Goal: Information Seeking & Learning: Learn about a topic

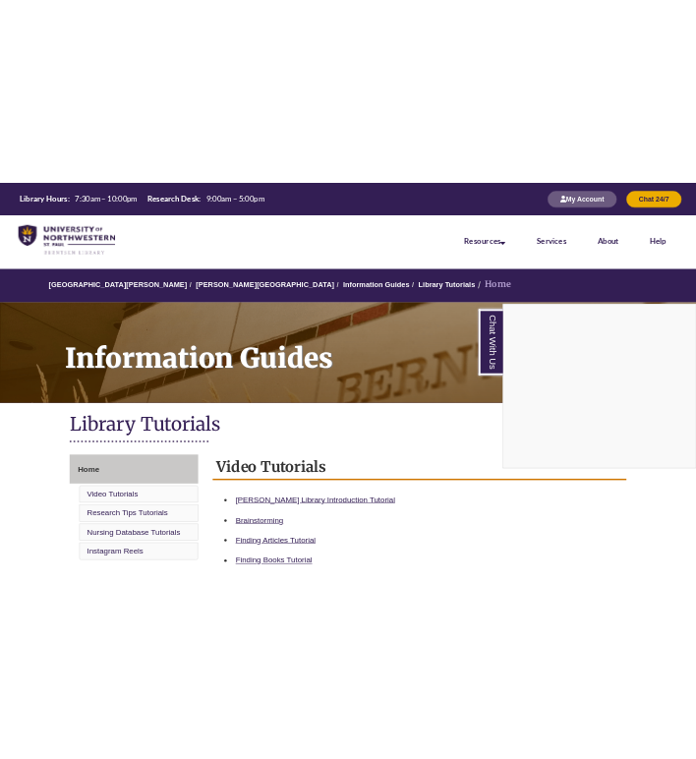
scroll to position [515, 0]
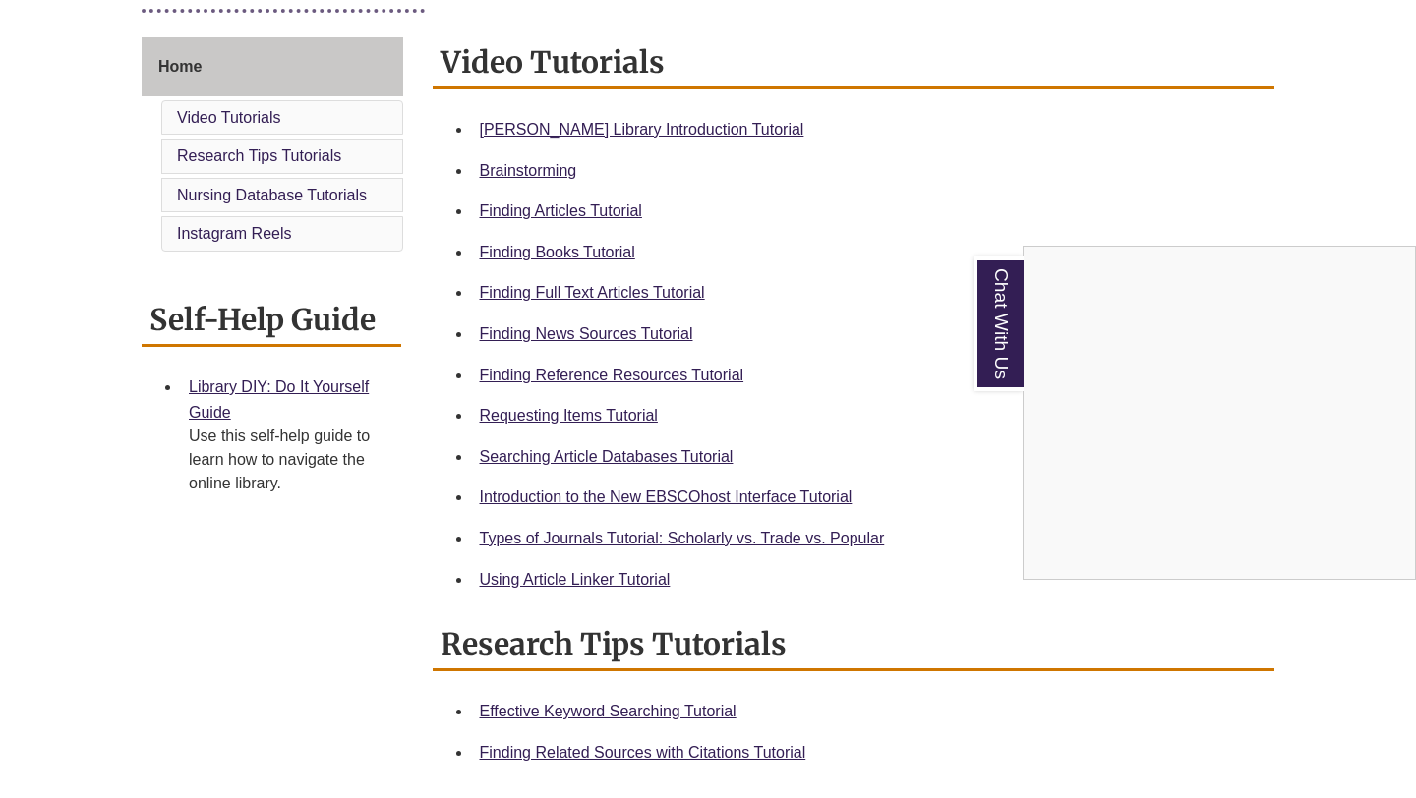
click at [573, 258] on div "Chat With Us" at bounding box center [708, 399] width 1416 height 798
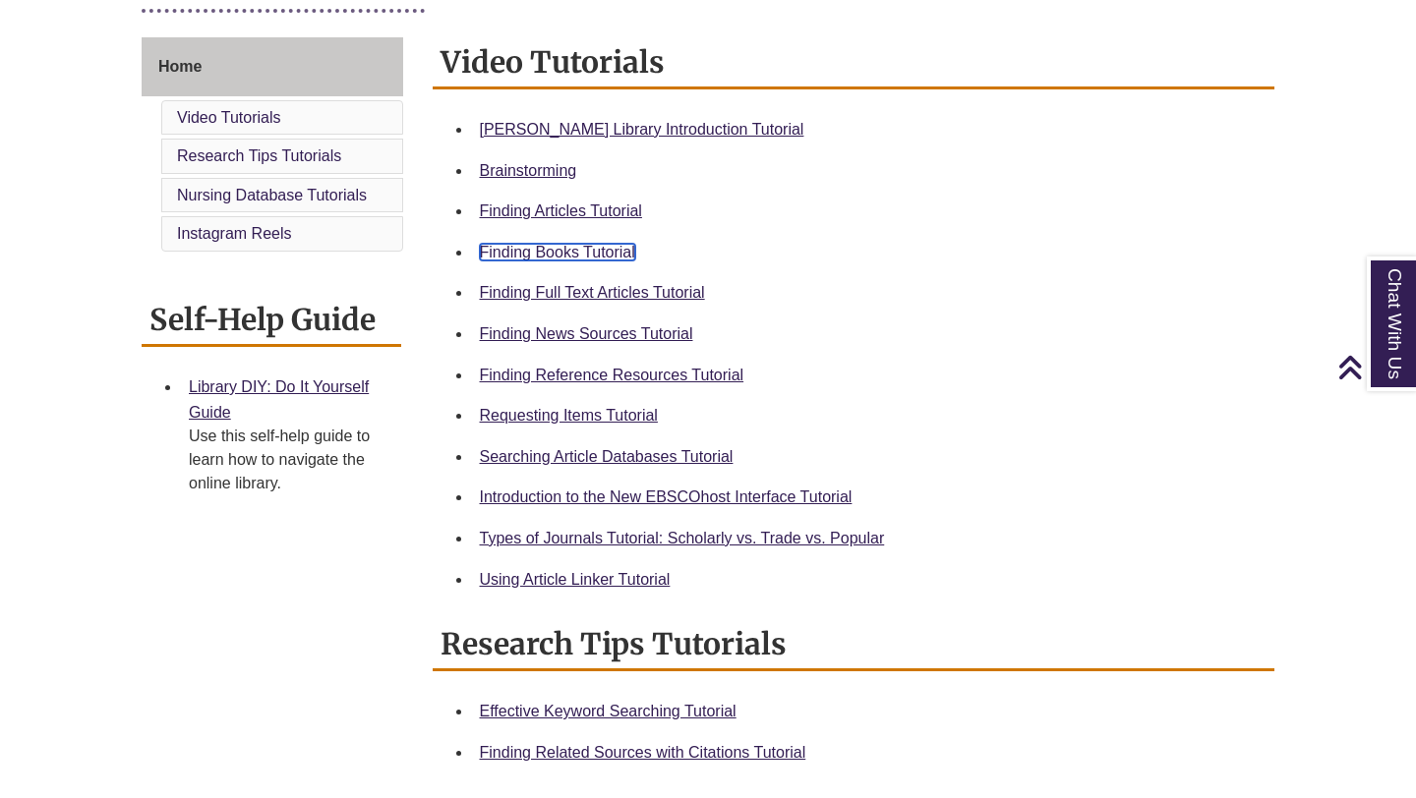
click at [573, 258] on link "Finding Books Tutorial" at bounding box center [557, 252] width 155 height 17
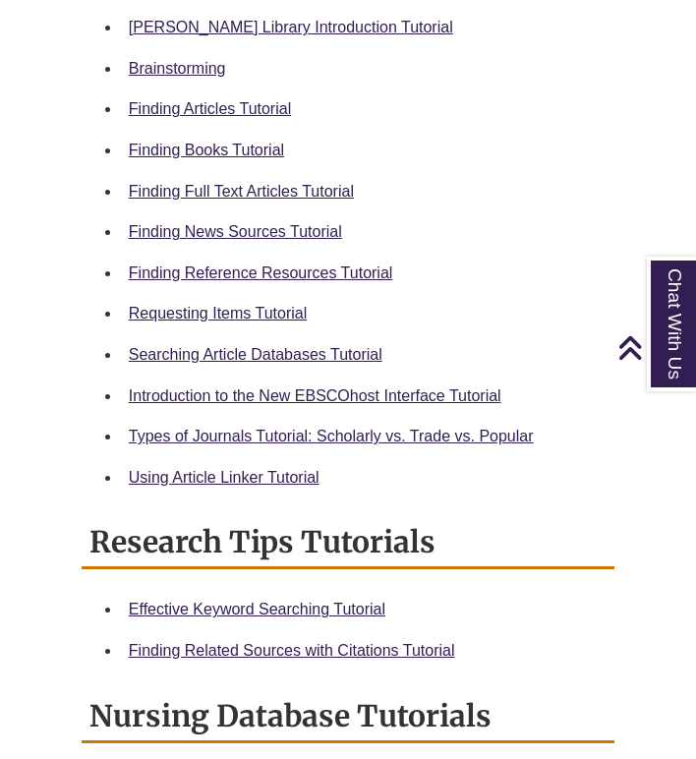
scroll to position [1005, 0]
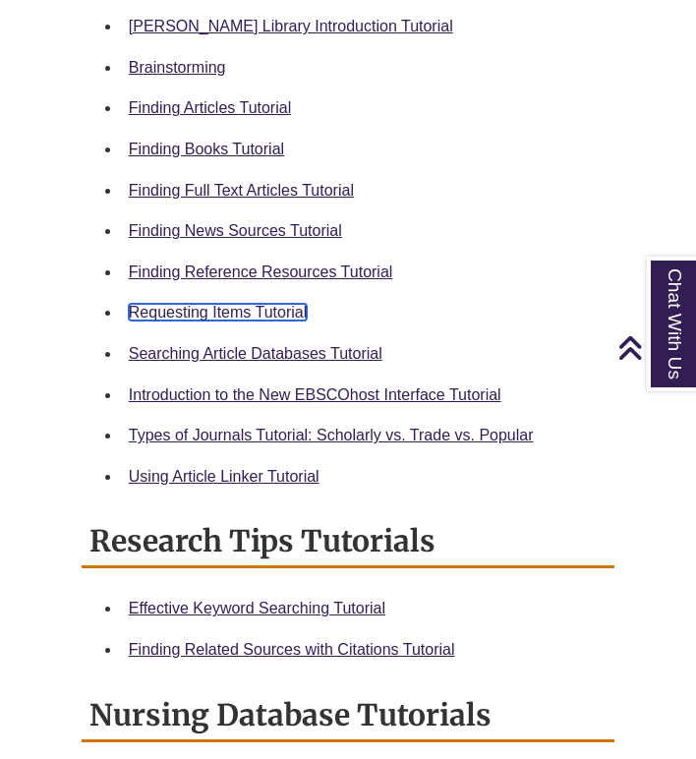
click at [268, 314] on link "Requesting Items Tutorial" at bounding box center [218, 312] width 178 height 17
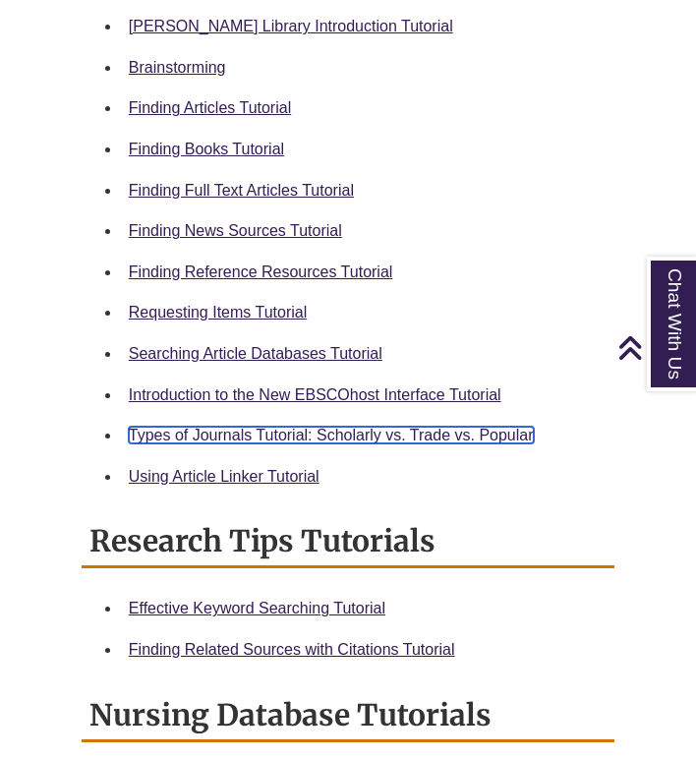
click at [195, 430] on link "Types of Journals Tutorial: Scholarly vs. Trade vs. Popular" at bounding box center [331, 435] width 405 height 17
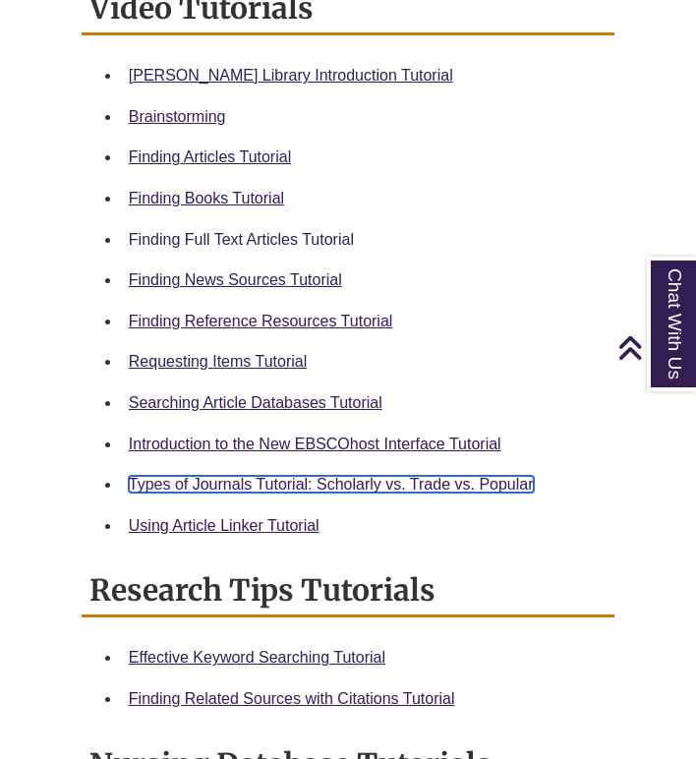
scroll to position [951, 0]
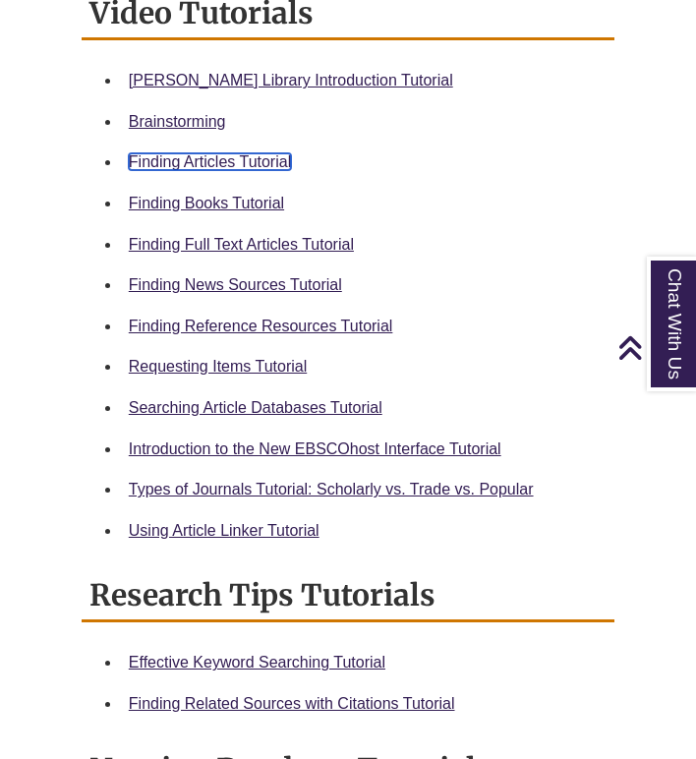
click at [224, 154] on link "Finding Articles Tutorial" at bounding box center [210, 161] width 162 height 17
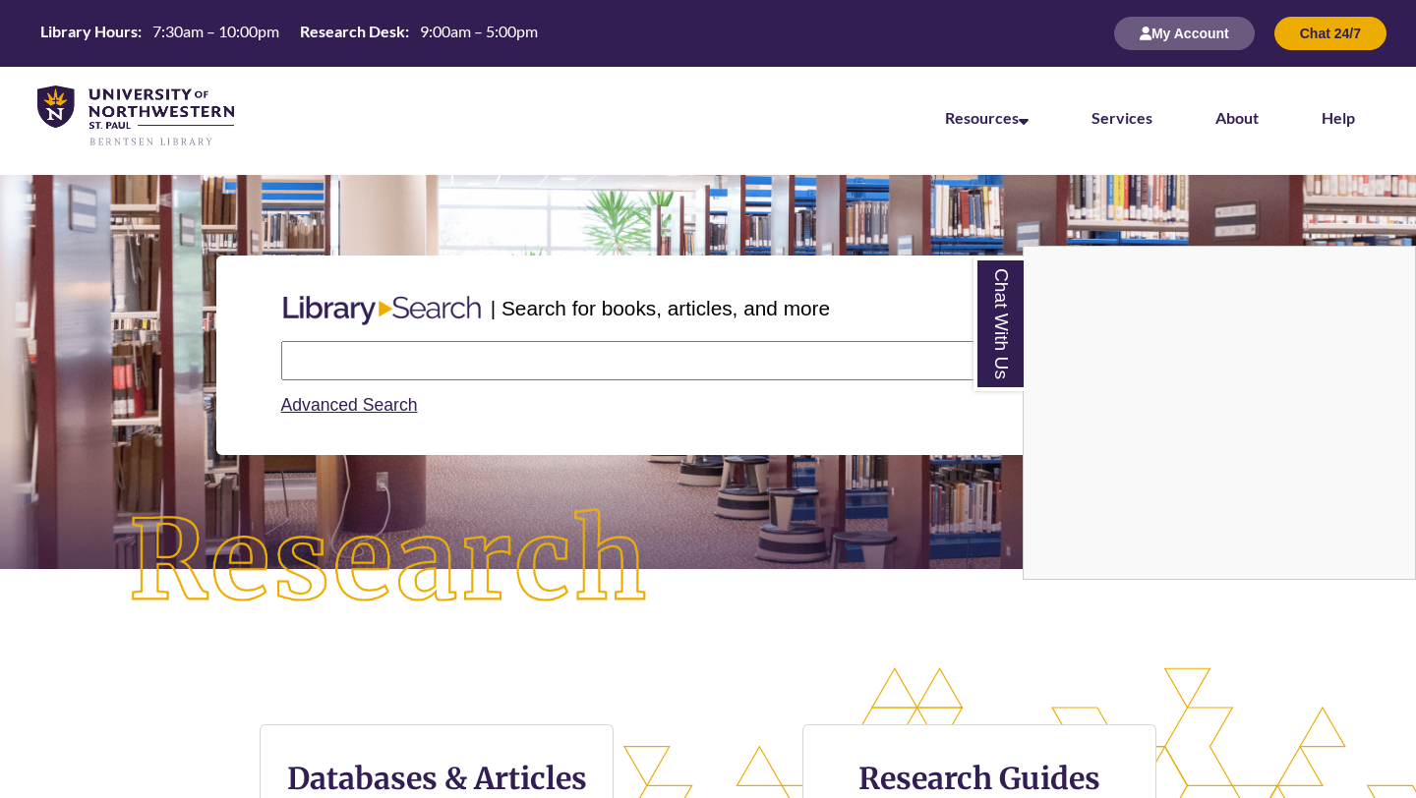
click at [437, 354] on div "Chat With Us" at bounding box center [708, 399] width 1416 height 798
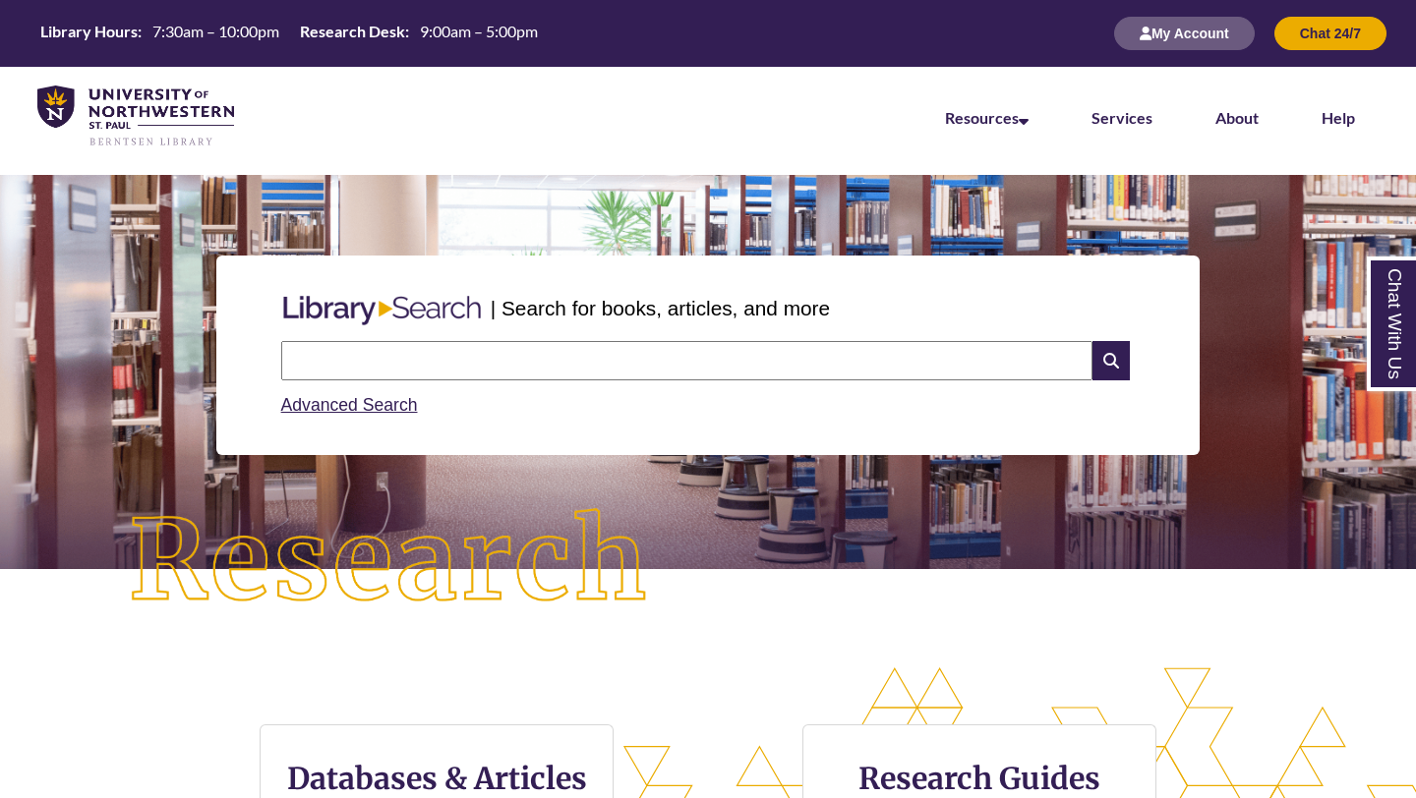
click at [438, 365] on input "text" at bounding box center [686, 360] width 811 height 39
click at [375, 362] on input "**********" at bounding box center [686, 360] width 811 height 39
type input "**********"
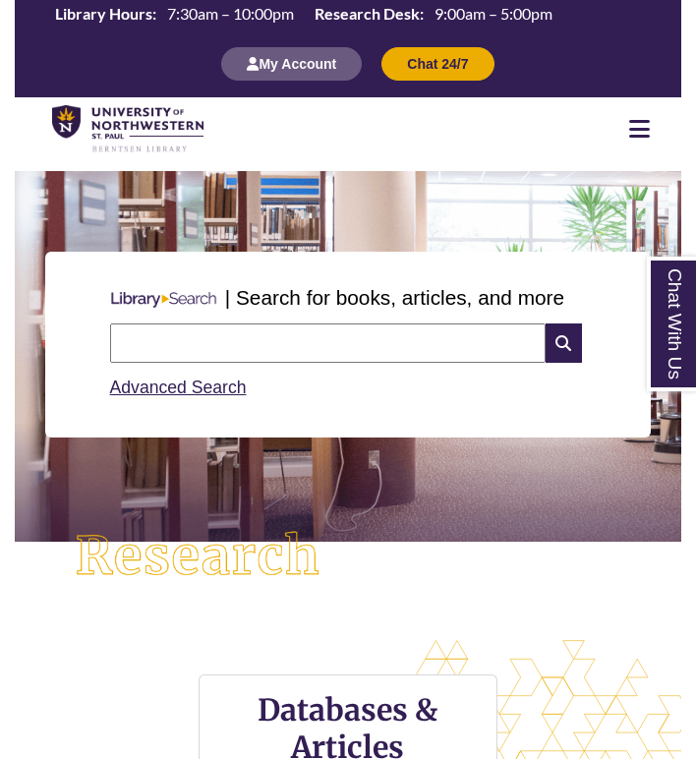
click at [158, 345] on input "text" at bounding box center [327, 342] width 435 height 39
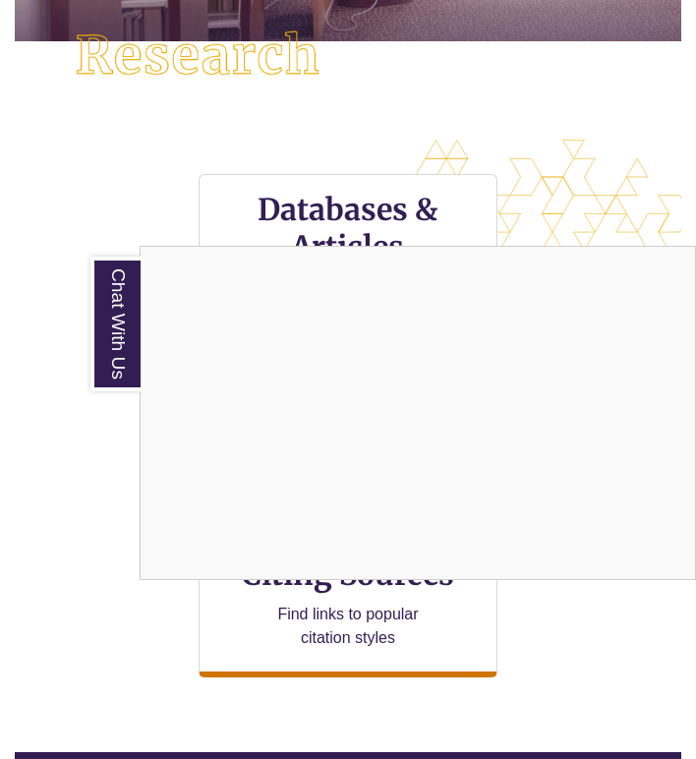
scroll to position [511, 0]
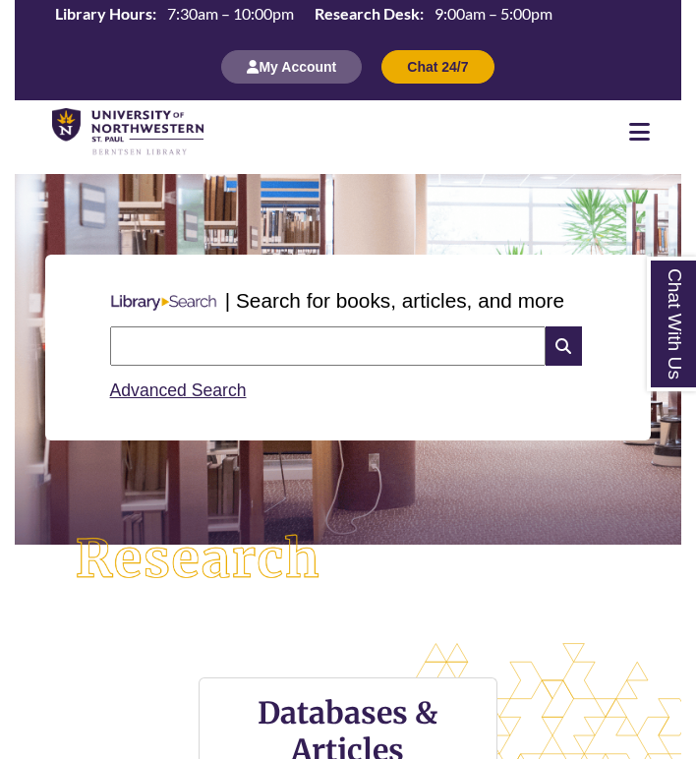
click at [202, 353] on input "text" at bounding box center [327, 345] width 435 height 39
type input "*"
type input "**********"
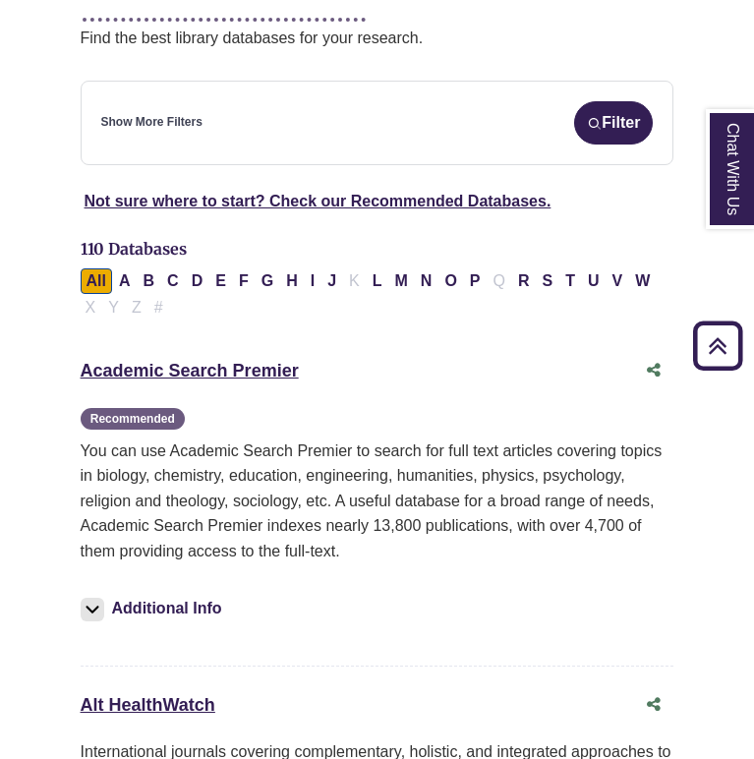
scroll to position [417, 0]
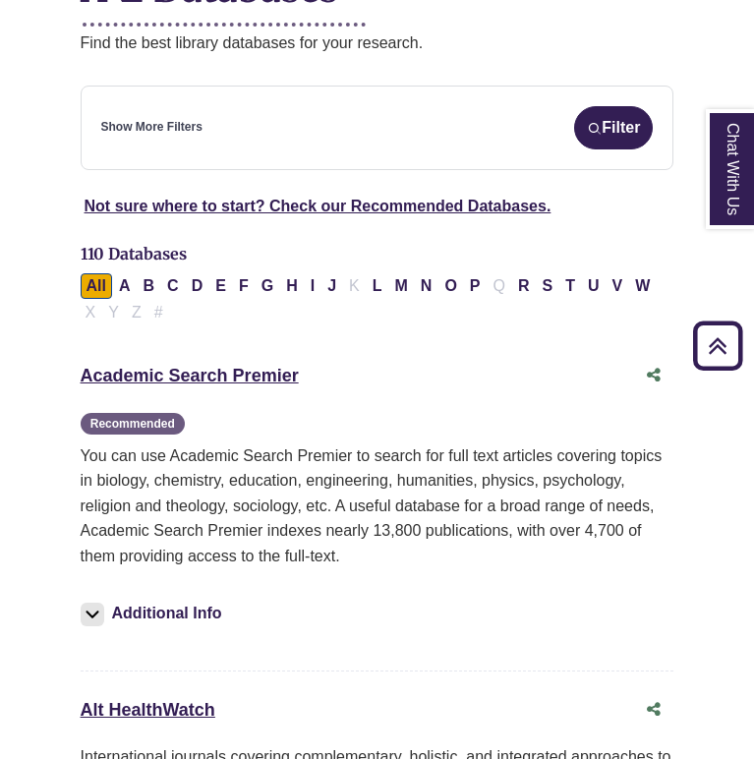
click at [636, 346] on icon "Back to Top" at bounding box center [717, 346] width 63 height 63
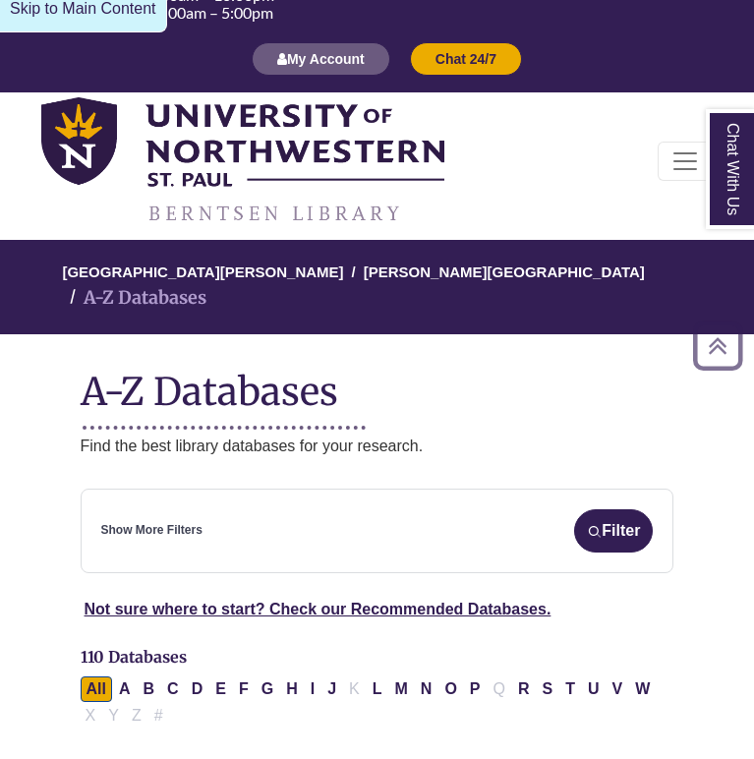
scroll to position [0, 0]
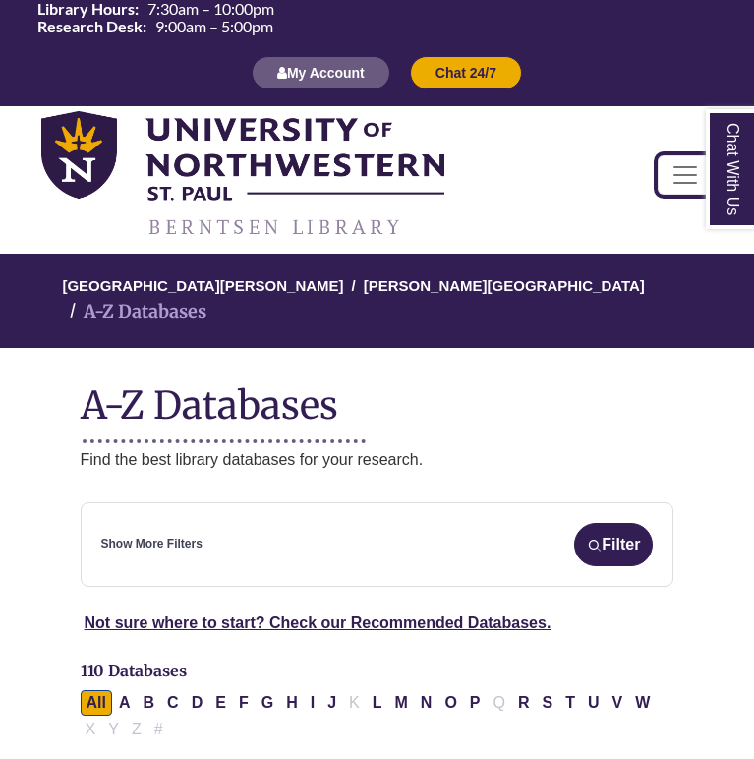
click at [636, 179] on span "Toggle navigation" at bounding box center [684, 174] width 29 height 29
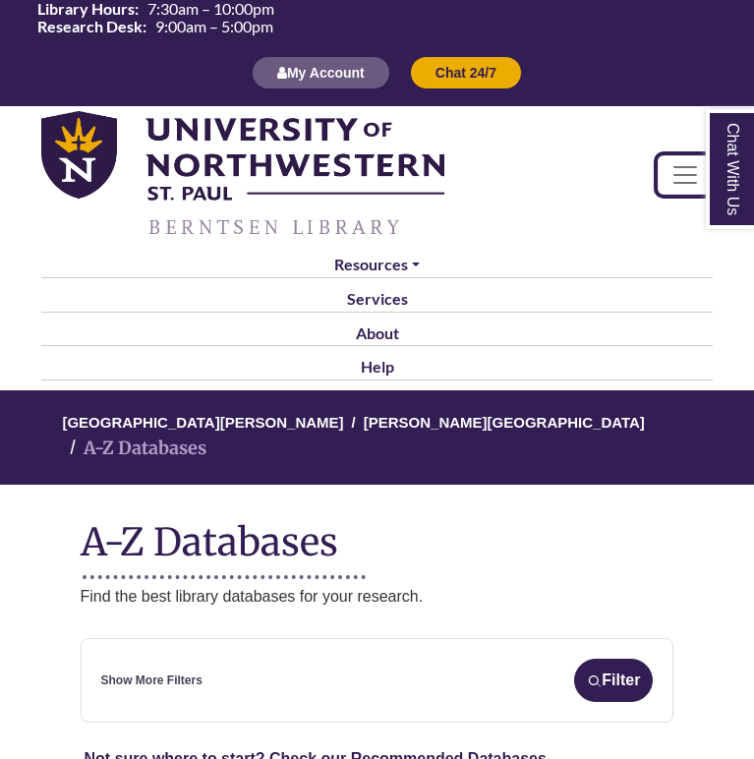
click at [636, 170] on span "Toggle navigation" at bounding box center [684, 174] width 29 height 29
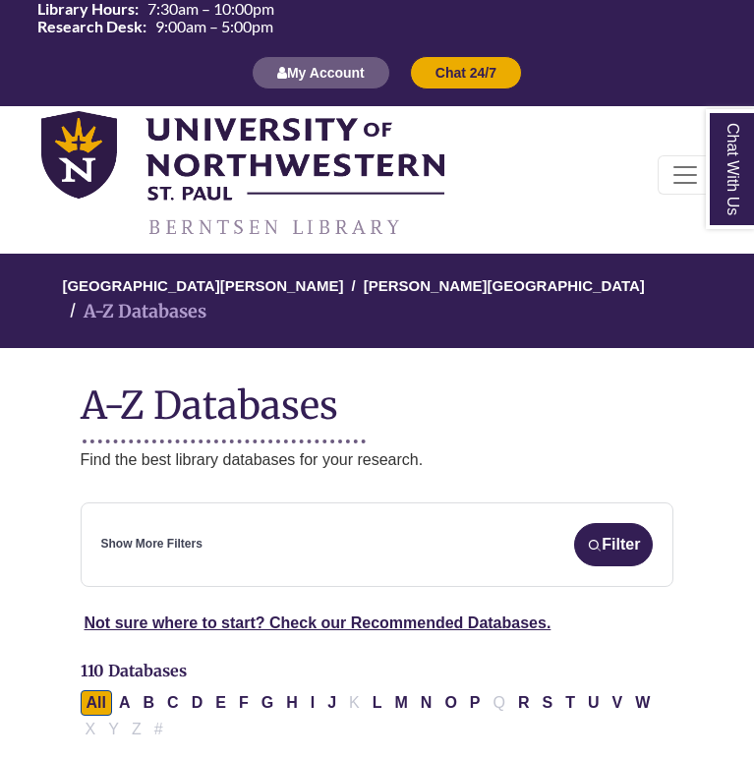
click at [225, 523] on div "Show More Filters Filter" at bounding box center [377, 544] width 552 height 43
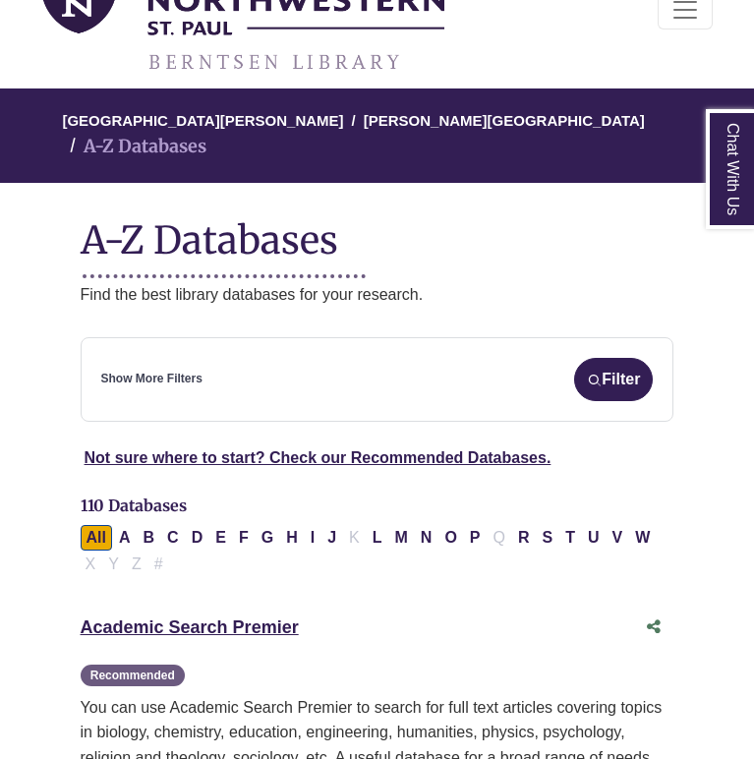
scroll to position [177, 0]
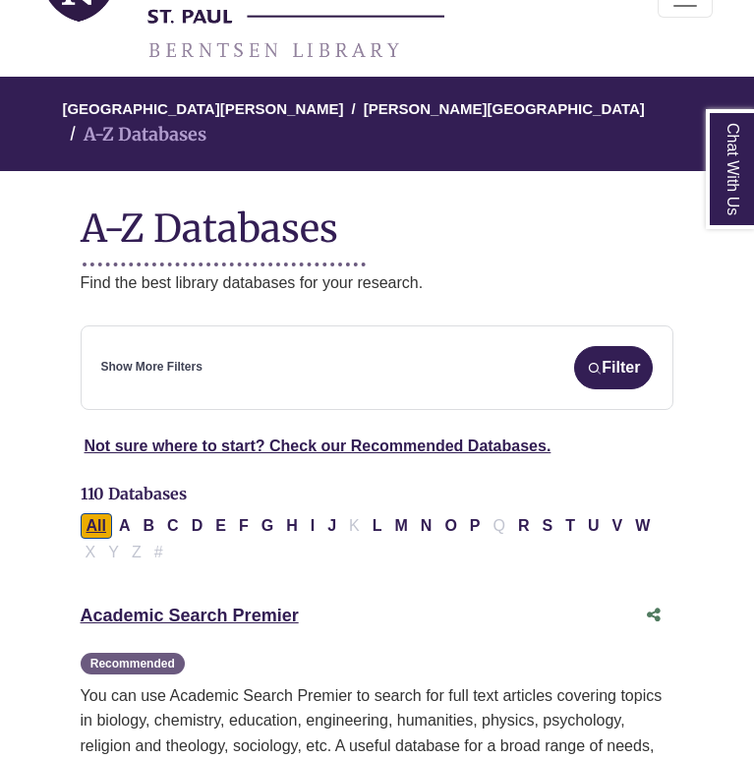
click at [96, 513] on button "All" at bounding box center [96, 526] width 31 height 26
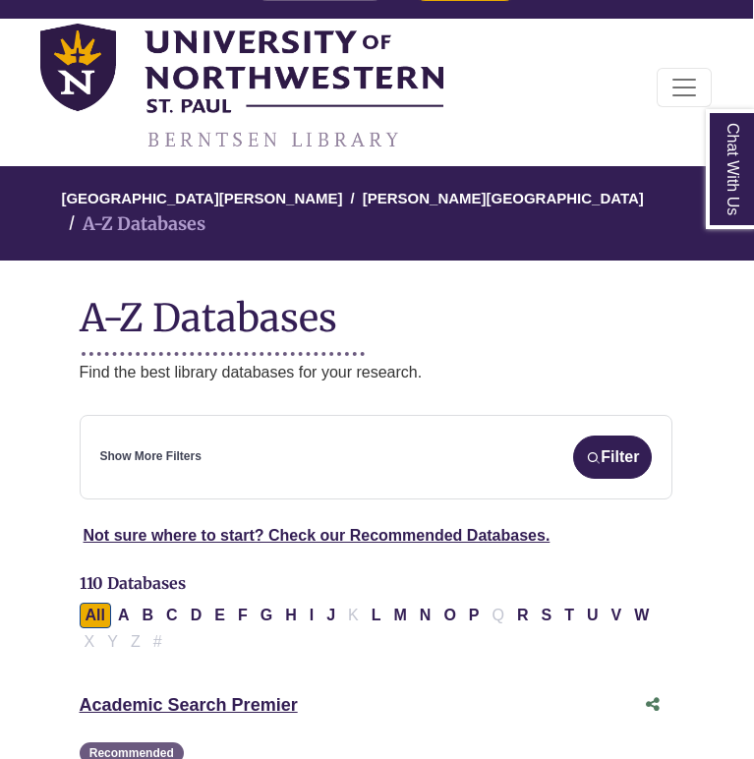
scroll to position [0, 1]
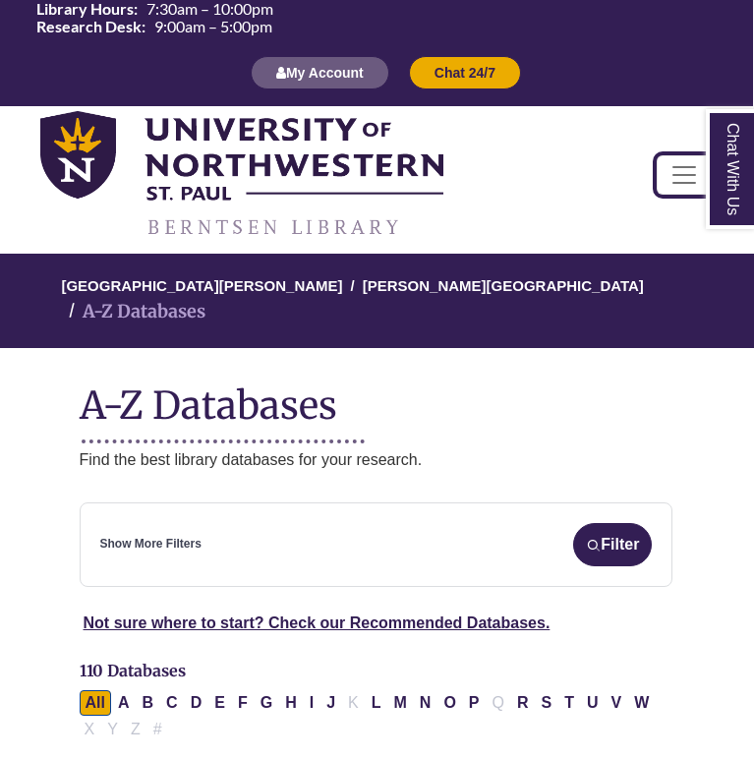
click at [636, 171] on span "Toggle navigation" at bounding box center [683, 174] width 29 height 29
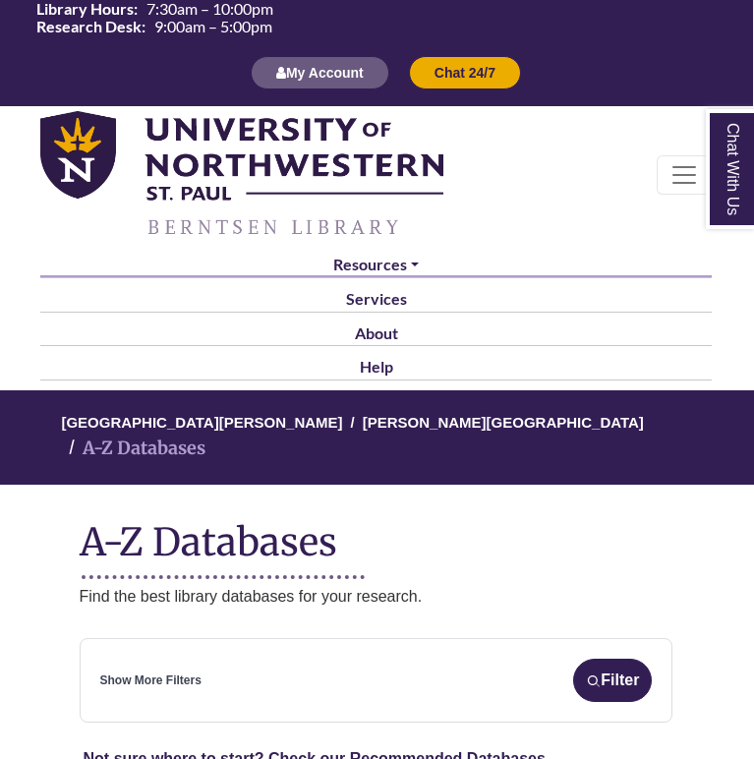
click at [368, 272] on link "Resources" at bounding box center [375, 265] width 671 height 27
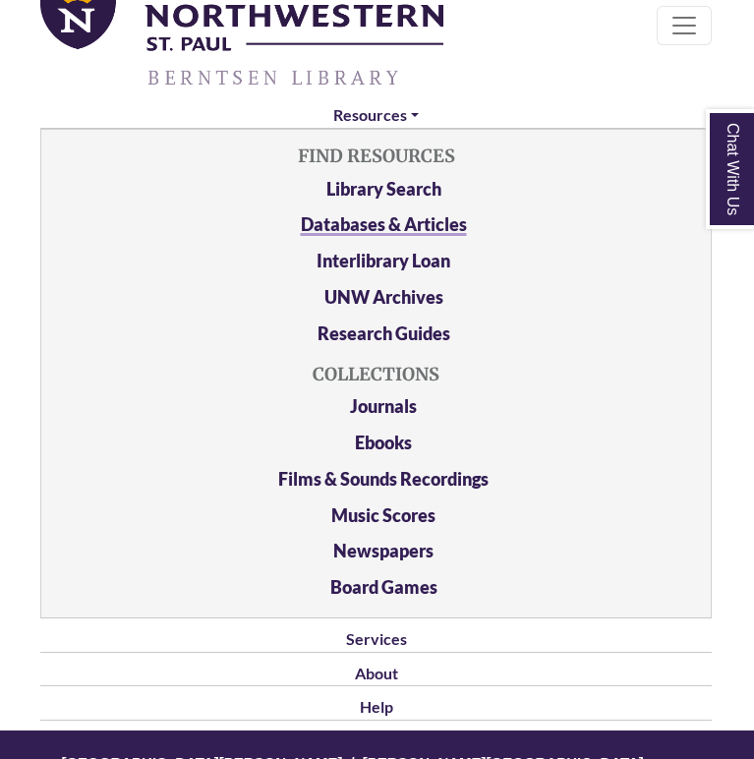
scroll to position [155, 1]
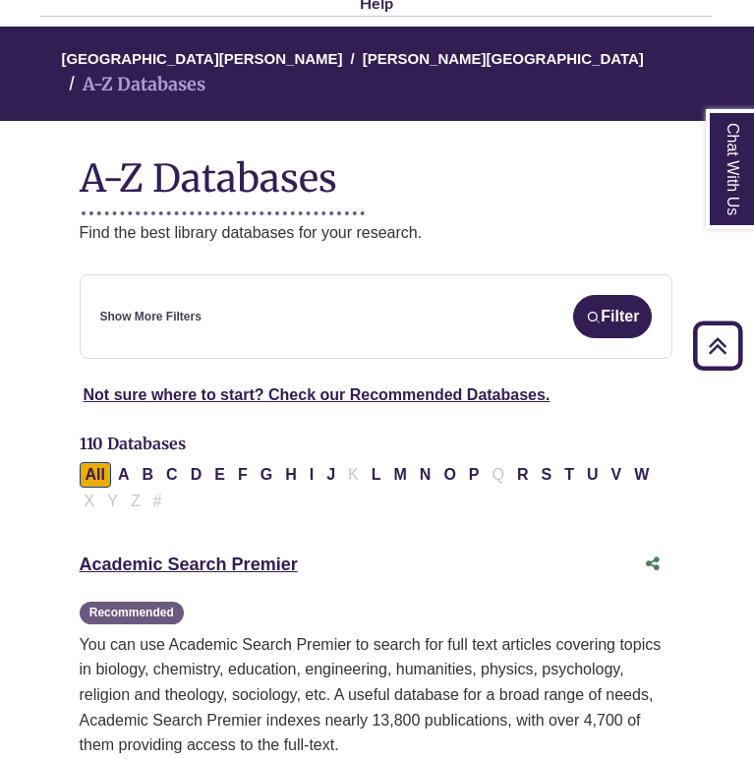
click at [159, 308] on link "Show More Filters" at bounding box center [150, 317] width 101 height 19
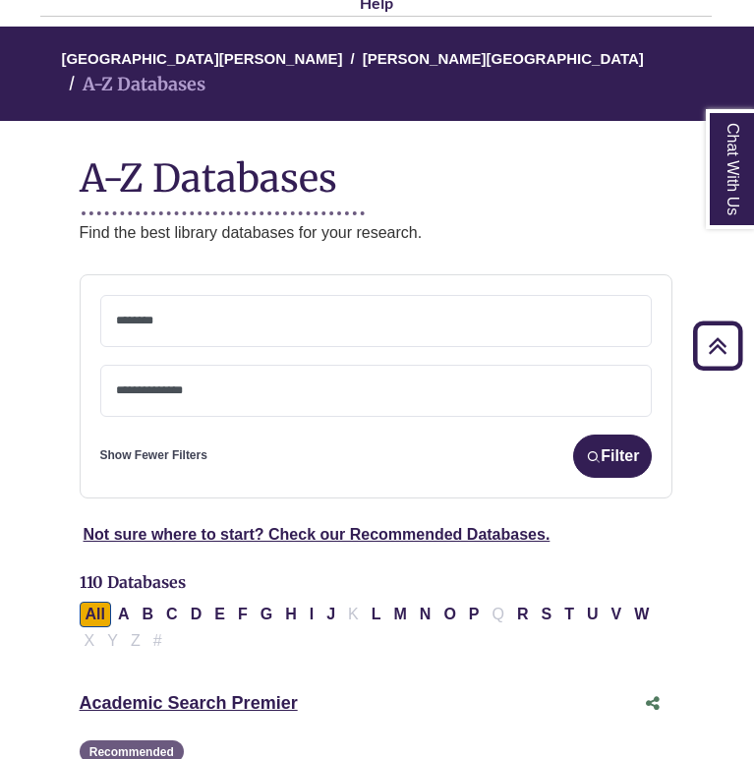
click at [217, 315] on textarea "Search" at bounding box center [376, 323] width 521 height 16
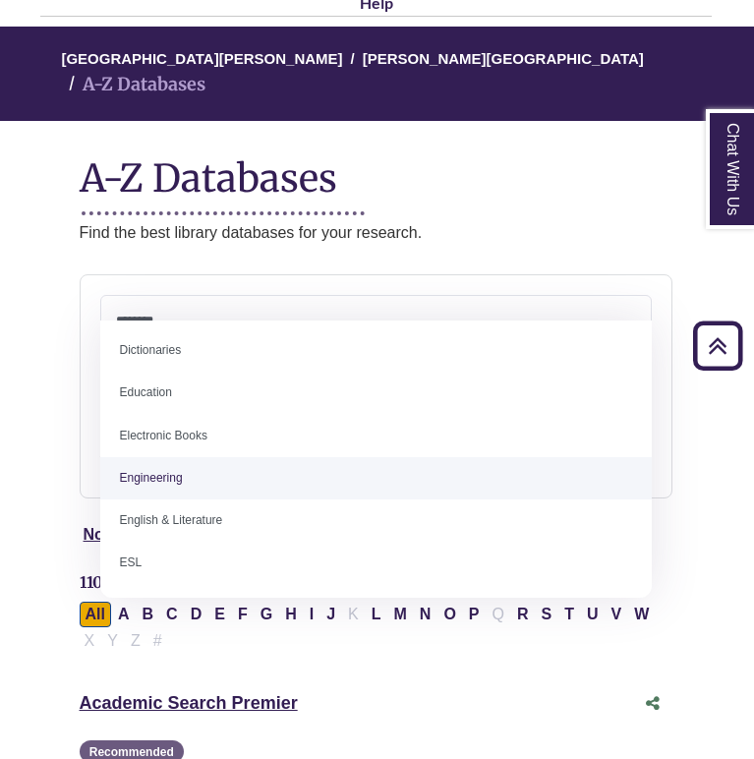
scroll to position [520, 0]
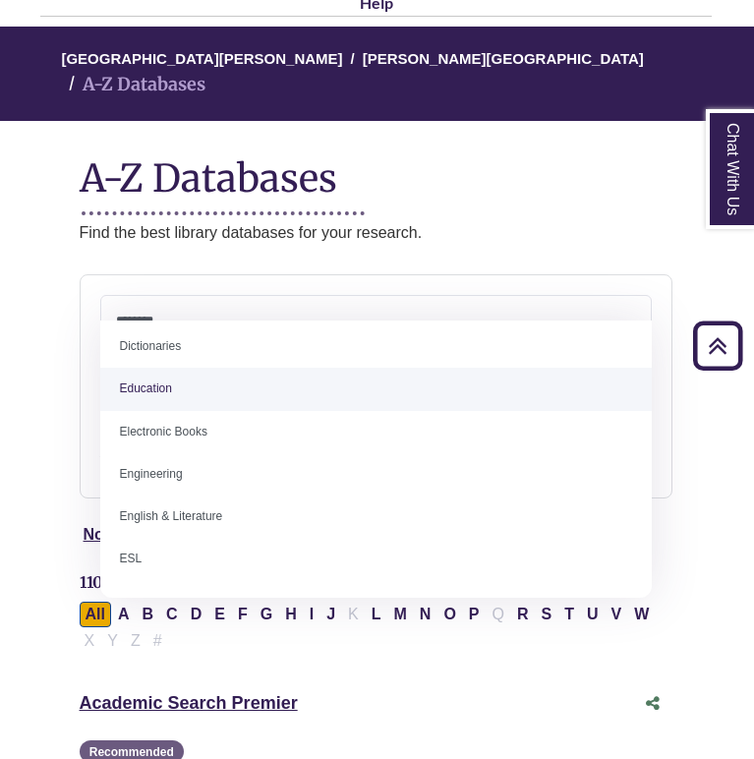
select select "*****"
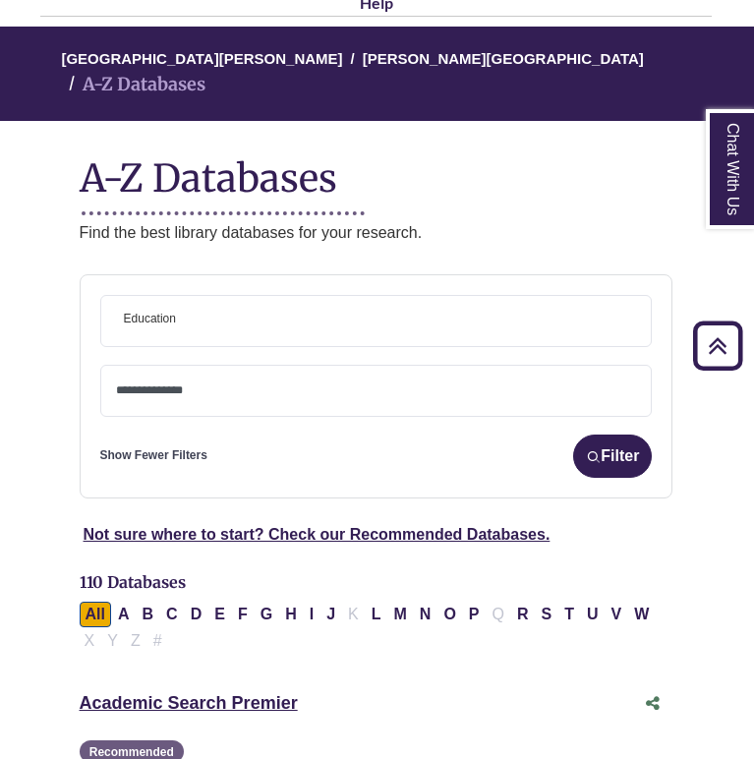
scroll to position [254, 0]
click at [603, 434] on button "Filter" at bounding box center [612, 455] width 79 height 43
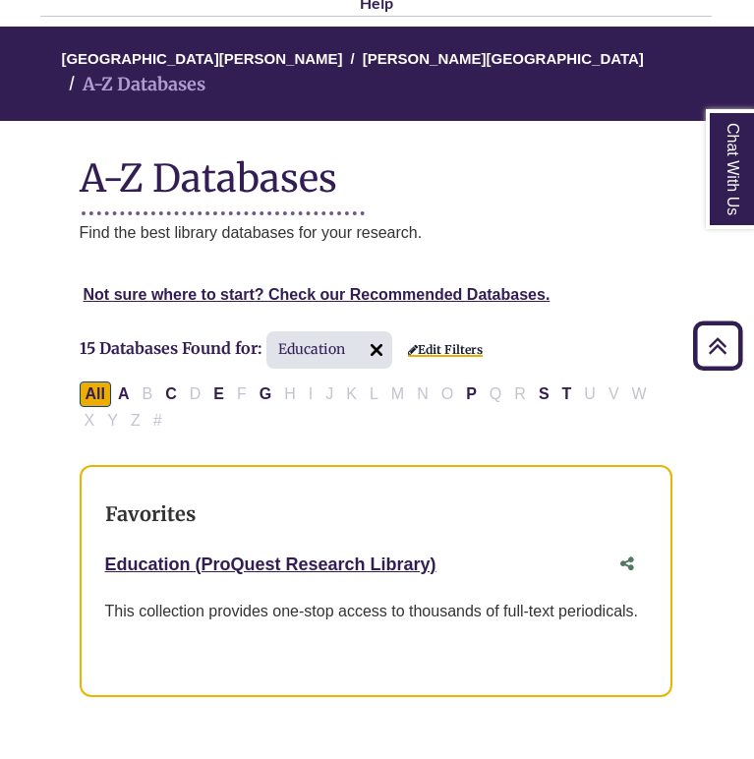
click at [442, 343] on link "Edit Filters" at bounding box center [445, 350] width 75 height 14
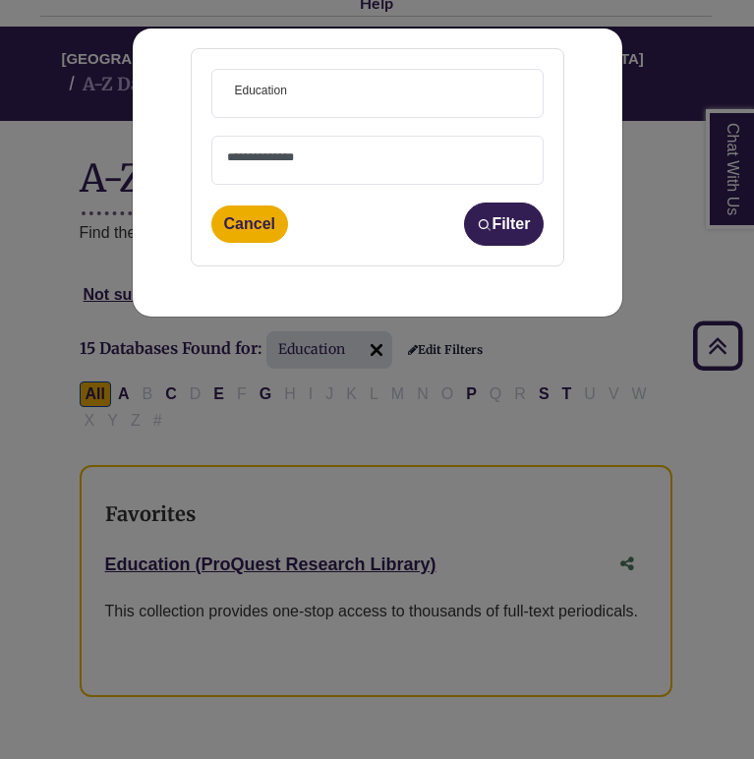
click at [341, 95] on span "× Education" at bounding box center [377, 93] width 301 height 47
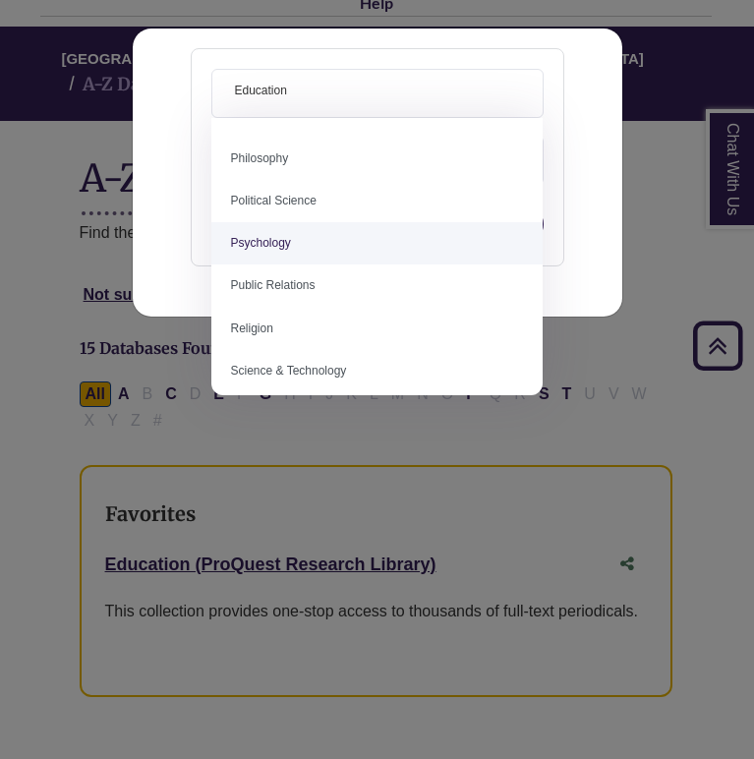
scroll to position [254, 0]
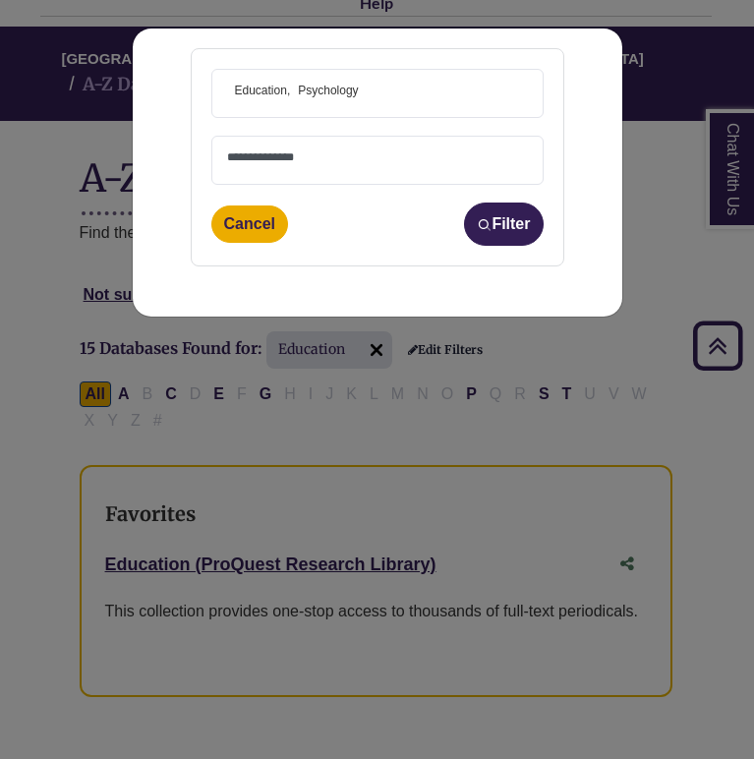
click at [375, 99] on span "× Education × Psychology" at bounding box center [377, 93] width 301 height 47
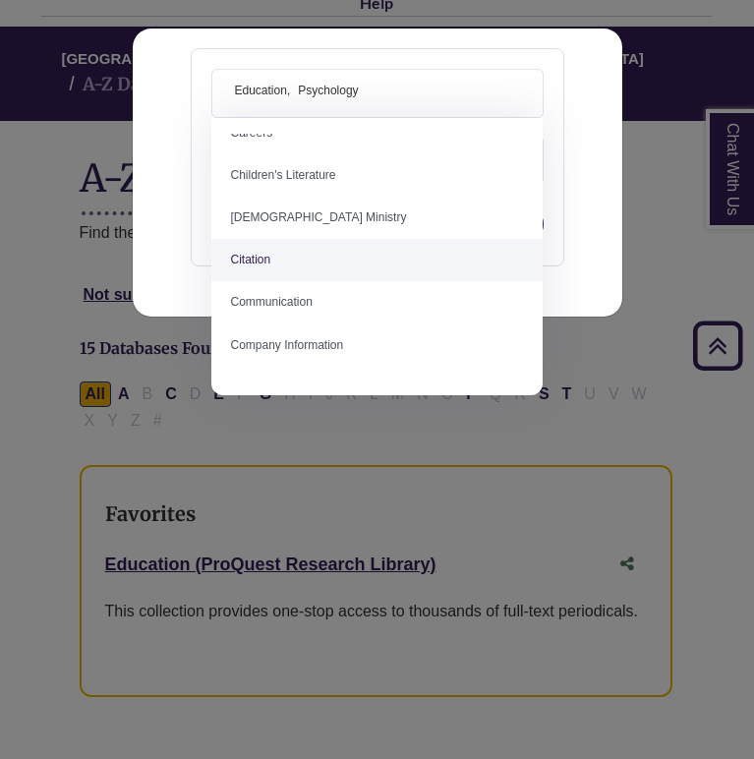
scroll to position [322, 0]
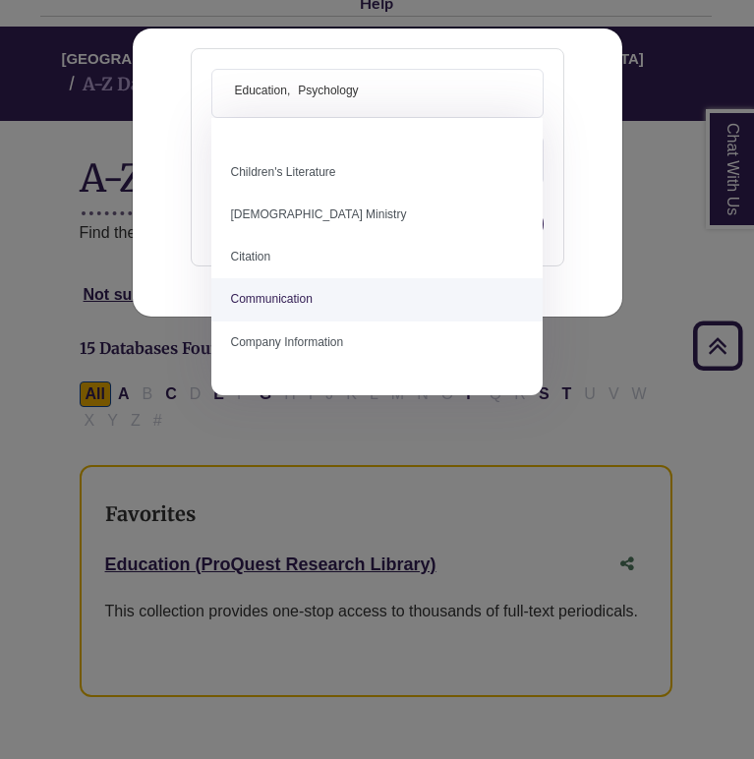
select select "*****"
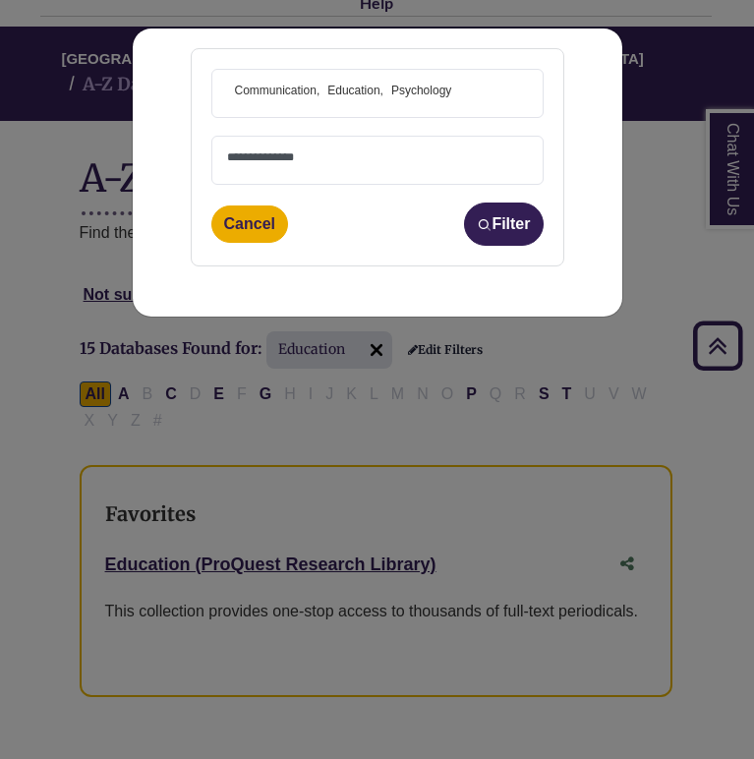
click at [435, 84] on span "Psychology" at bounding box center [421, 91] width 60 height 19
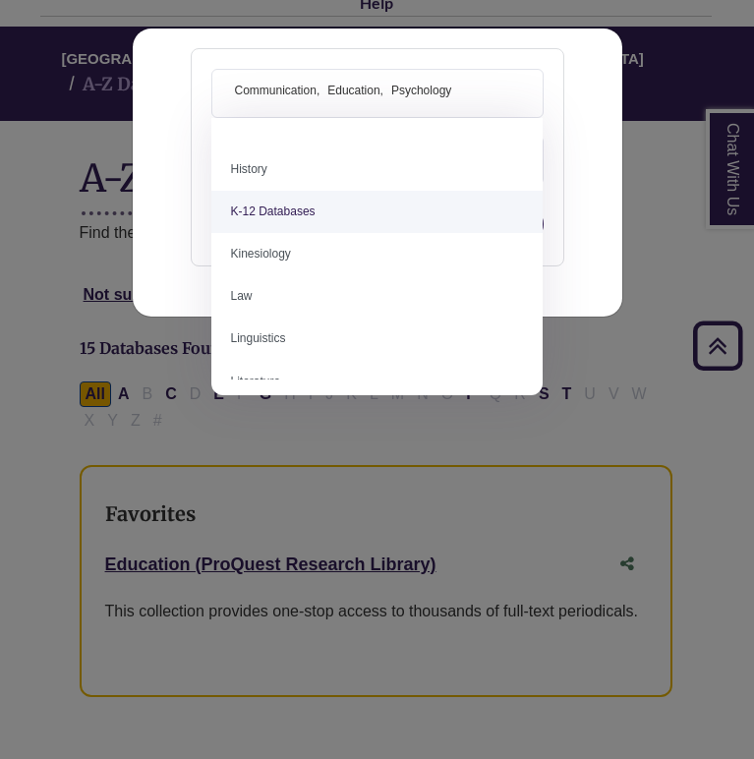
scroll to position [972, 0]
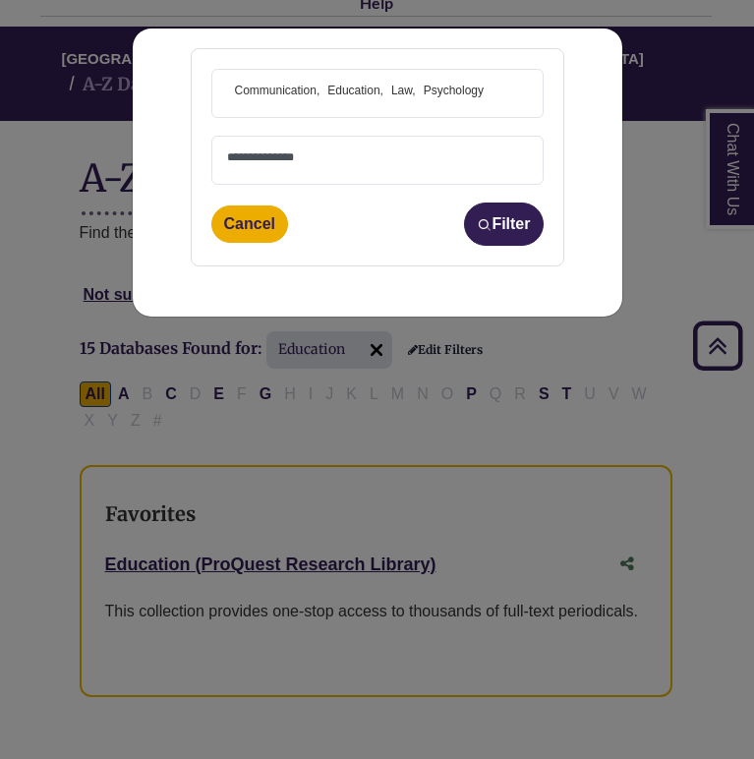
click at [448, 85] on span "Psychology" at bounding box center [454, 91] width 60 height 19
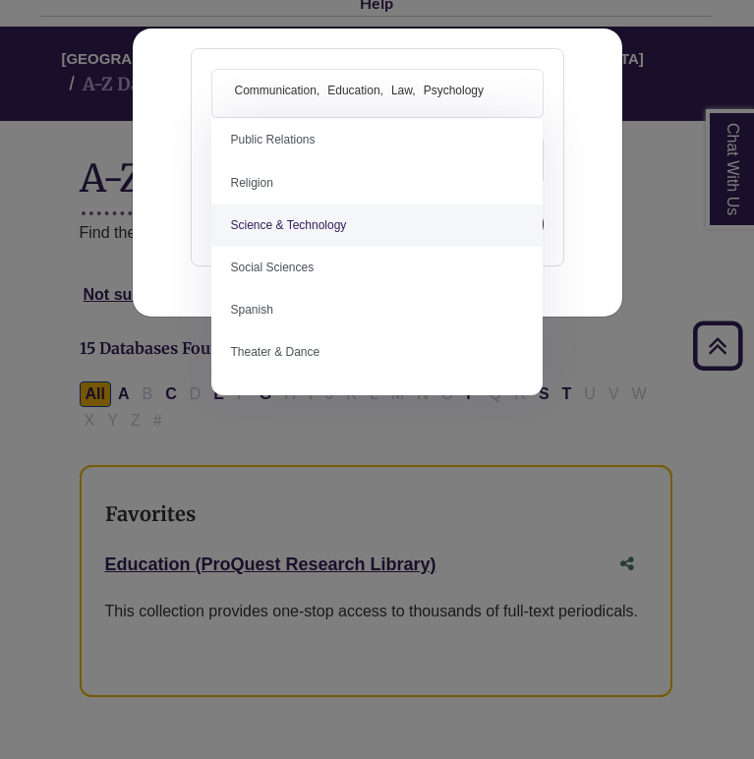
scroll to position [1632, 0]
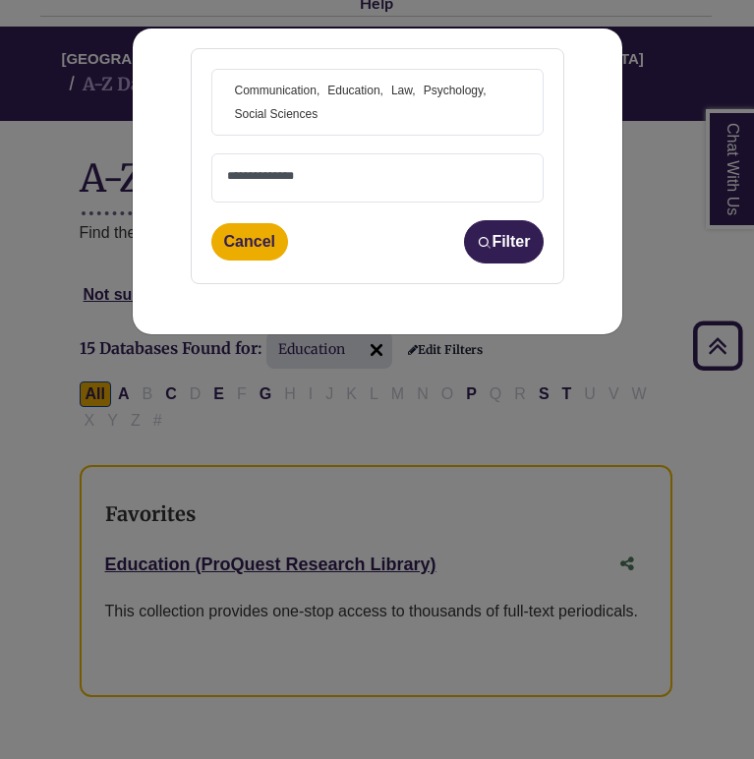
click at [359, 104] on span "× Communication × Education × Law × Psychology × Social Sciences" at bounding box center [377, 102] width 301 height 65
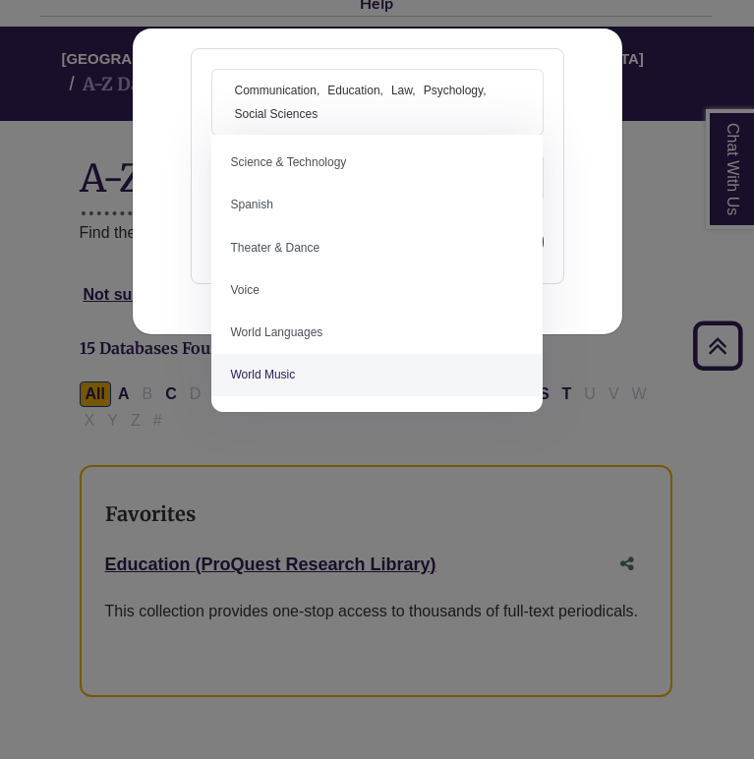
scroll to position [1742, 0]
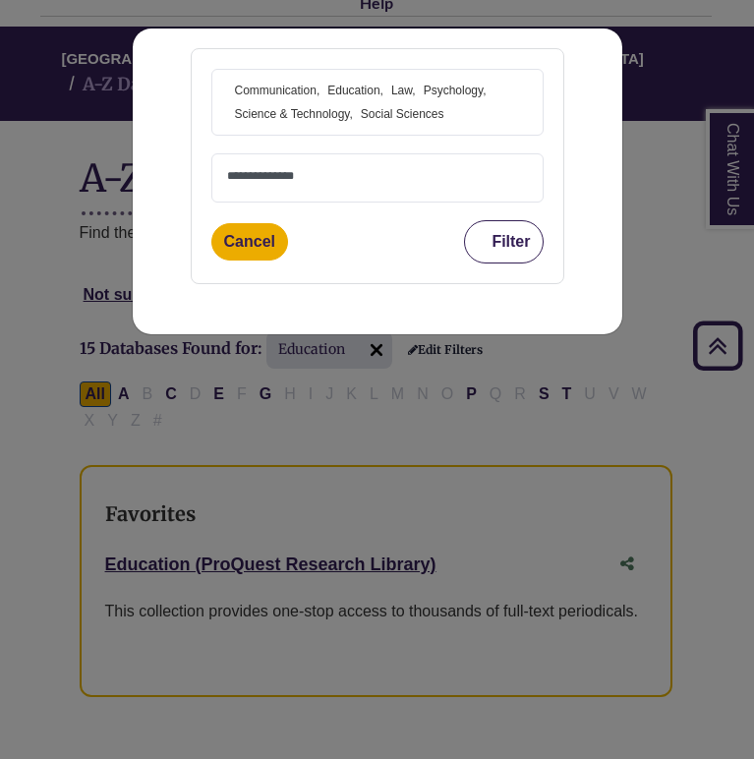
click at [511, 239] on button "Filter" at bounding box center [503, 241] width 79 height 43
select select "Database Types Filter"
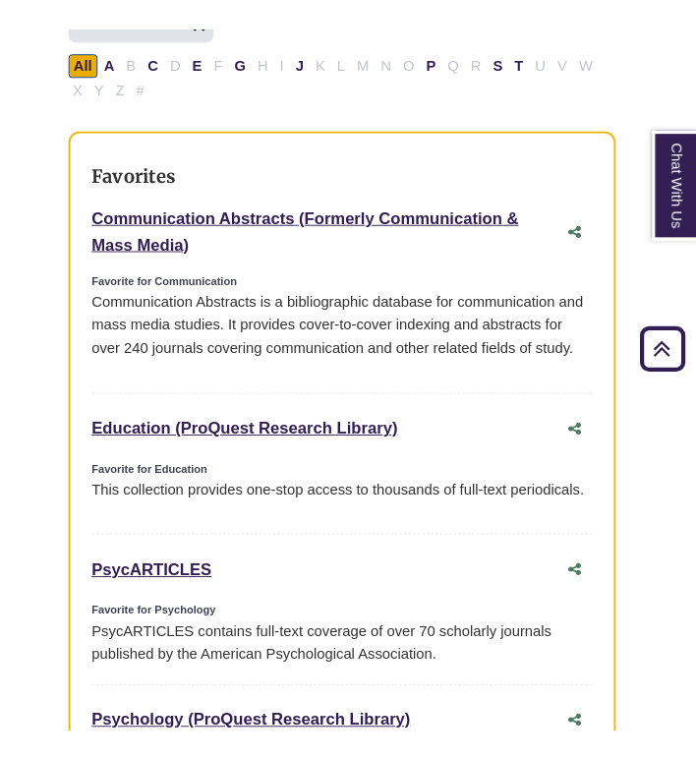
scroll to position [790, 6]
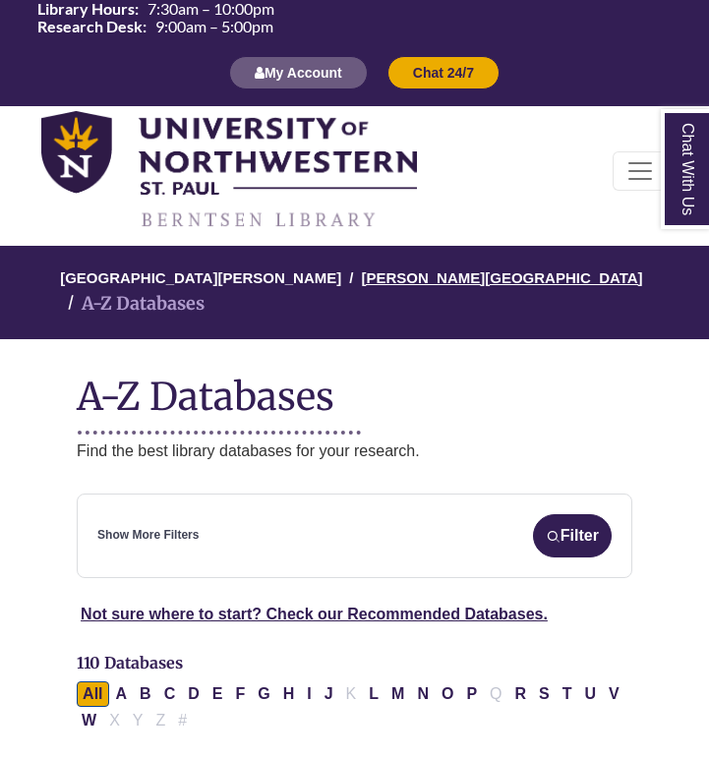
click at [411, 273] on link "[PERSON_NAME][GEOGRAPHIC_DATA]" at bounding box center [501, 276] width 281 height 20
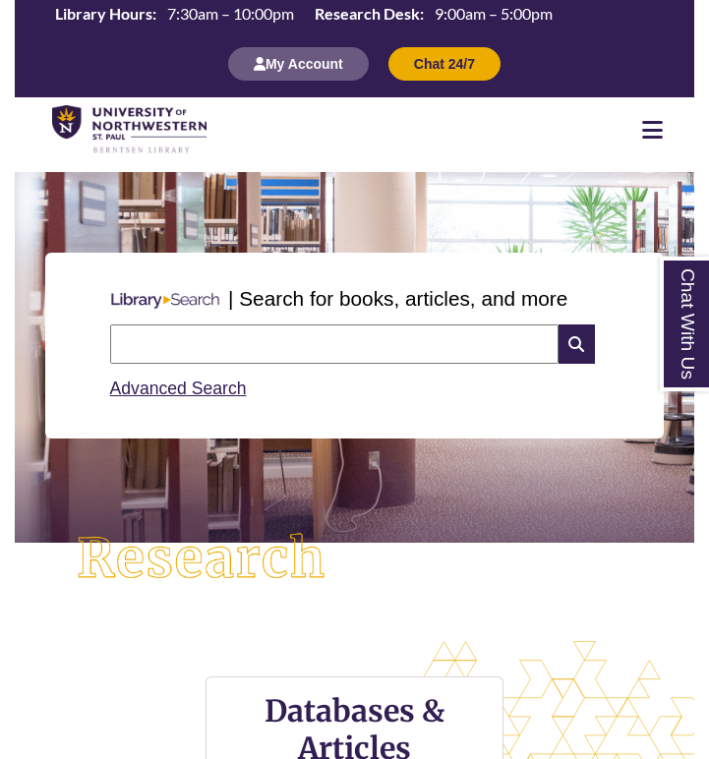
click at [321, 346] on input "text" at bounding box center [334, 343] width 448 height 39
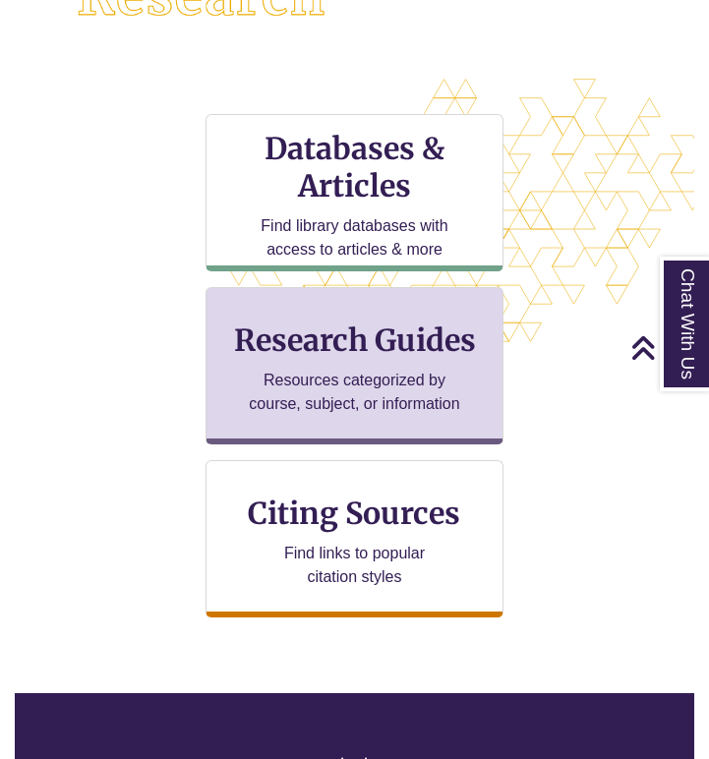
scroll to position [564, 0]
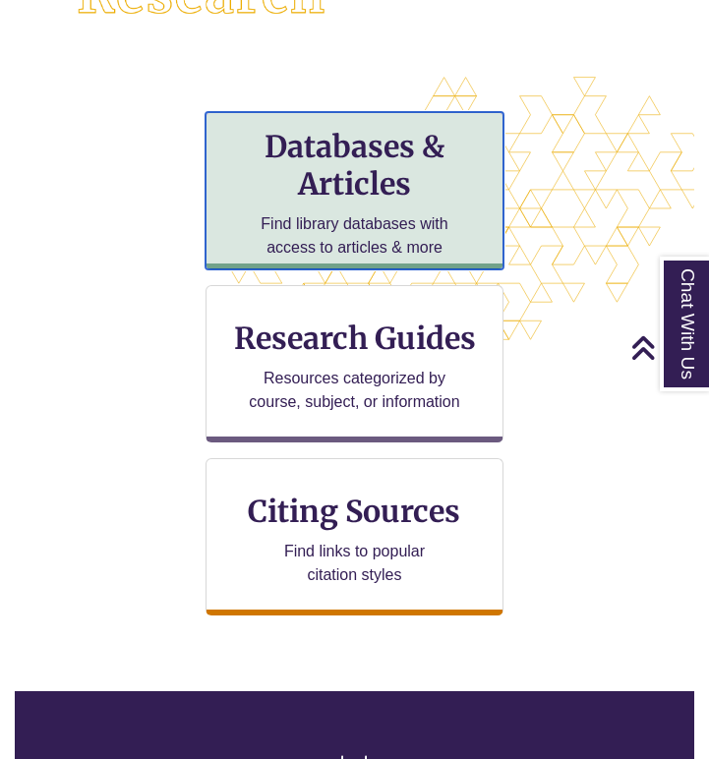
click at [416, 233] on p "Find library databases with access to articles & more" at bounding box center [355, 235] width 212 height 47
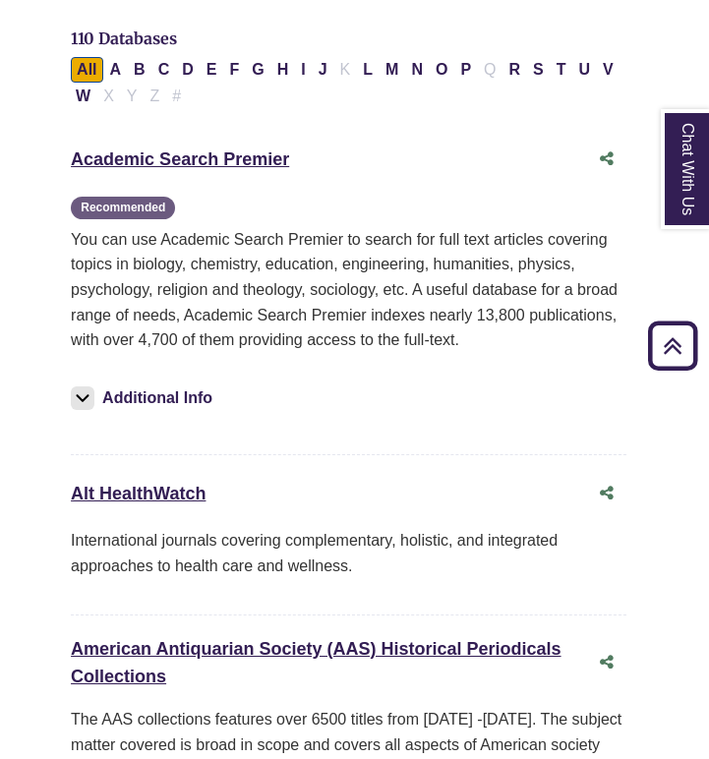
scroll to position [632, 6]
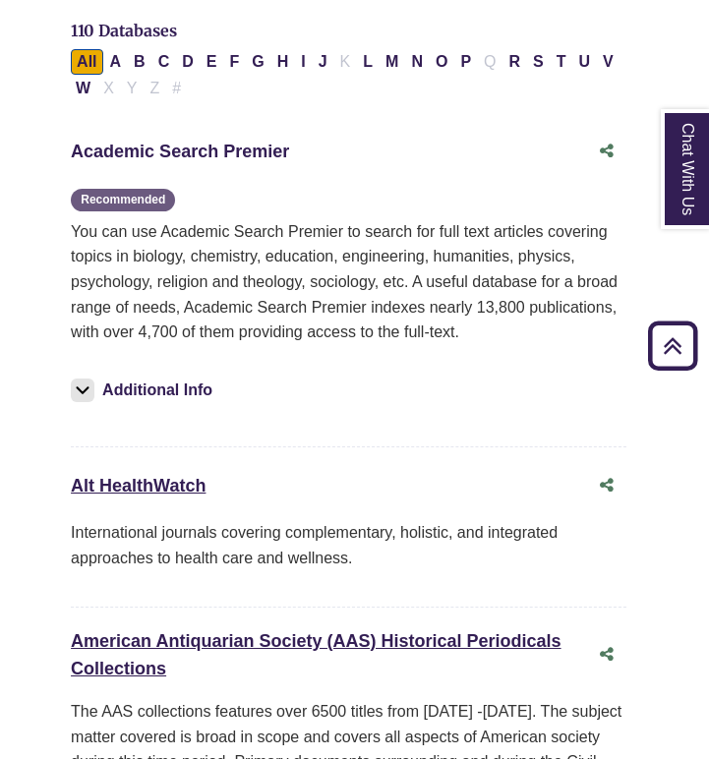
click at [231, 142] on link "Academic Search Premier This link opens in a new window" at bounding box center [180, 152] width 218 height 20
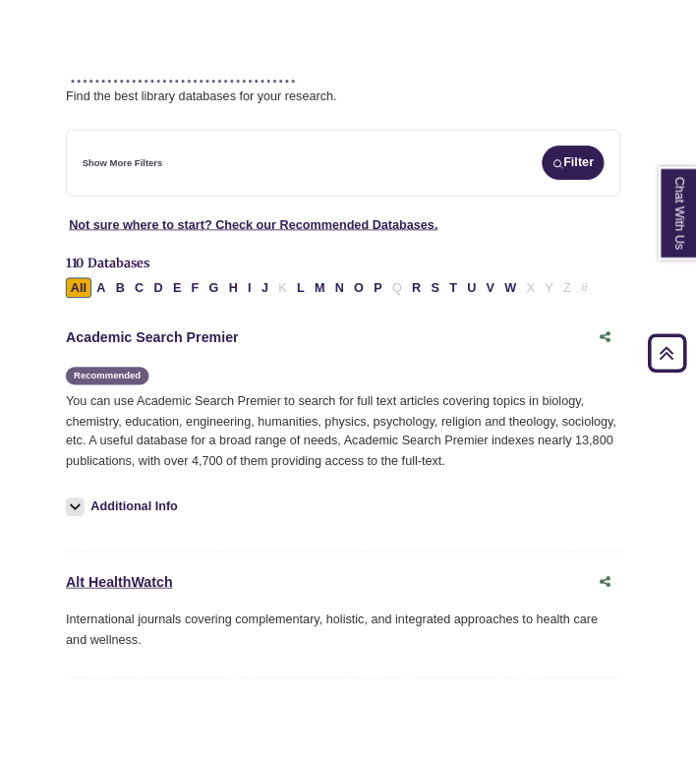
scroll to position [401, 6]
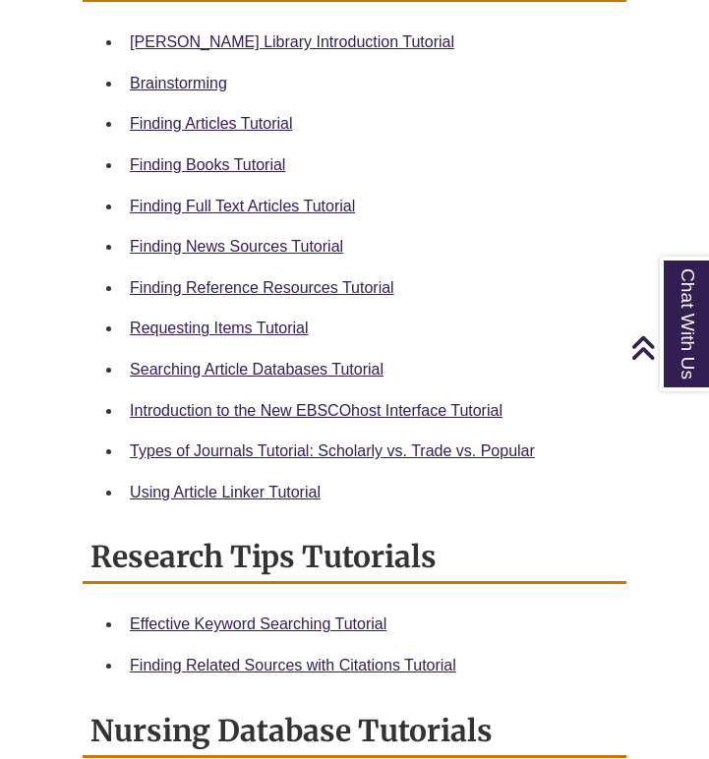
scroll to position [997, 0]
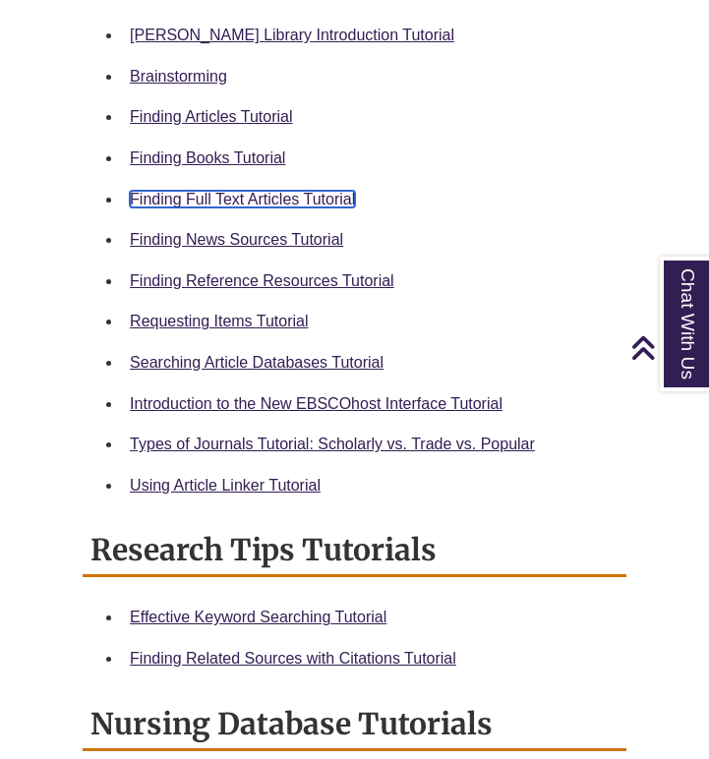
click at [250, 199] on link "Finding Full Text Articles Tutorial" at bounding box center [242, 199] width 225 height 17
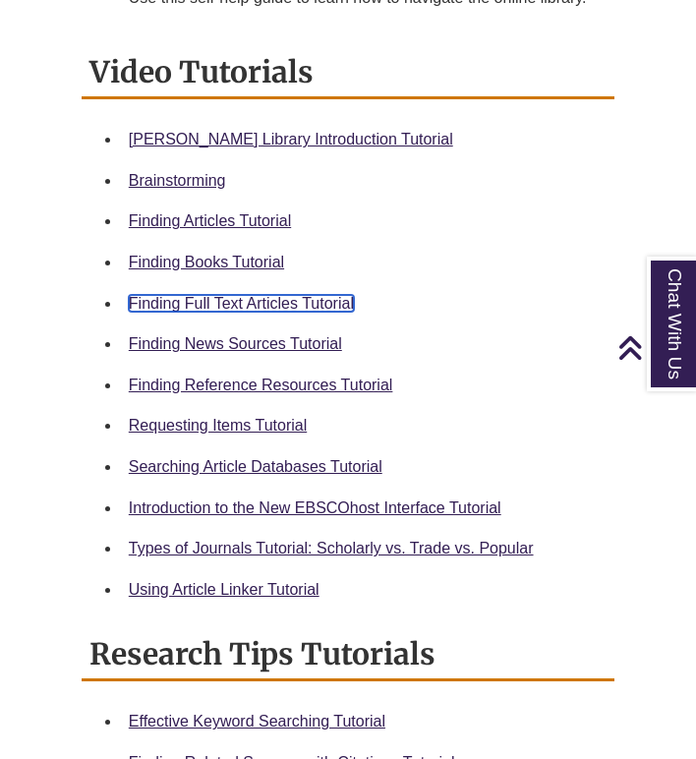
scroll to position [879, 0]
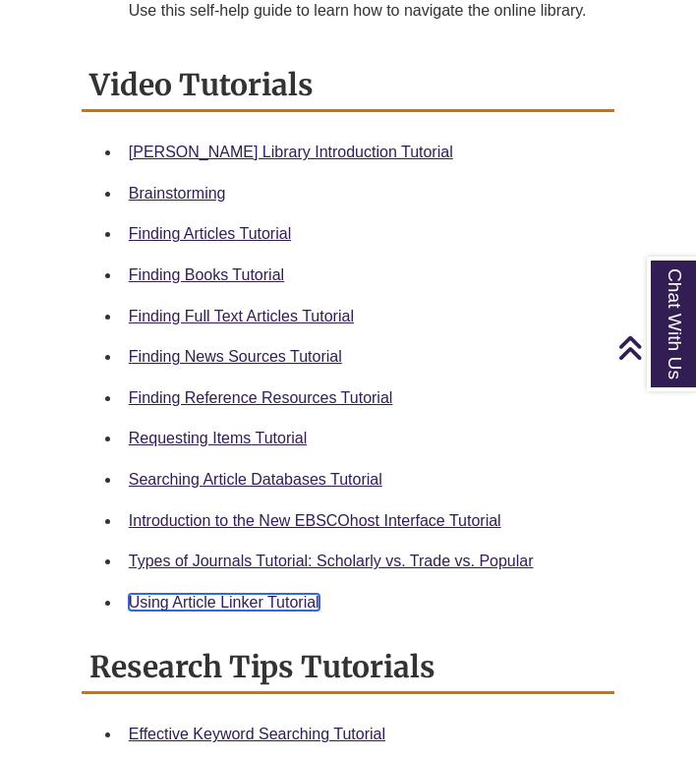
click at [266, 603] on link "Using Article Linker Tutorial" at bounding box center [224, 602] width 191 height 17
